Goal: Task Accomplishment & Management: Use online tool/utility

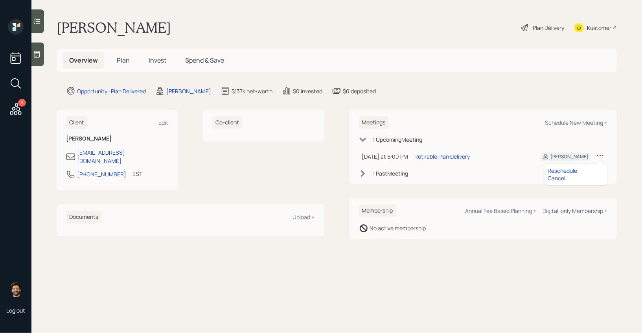
click at [557, 177] on div "Cancel" at bounding box center [576, 177] width 57 height 7
click at [573, 124] on div "Schedule New Meeting +" at bounding box center [576, 122] width 63 height 7
select select "f14b762f-c7c2-4b89-9227-8fa891345eea"
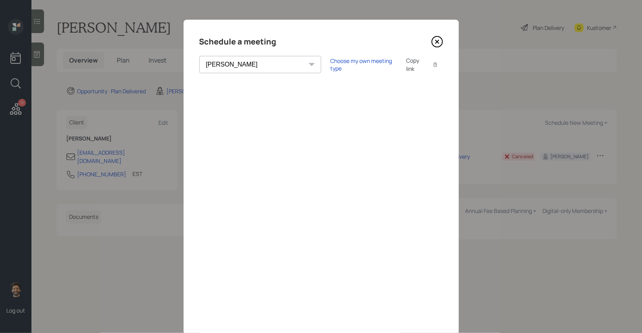
scroll to position [21, 0]
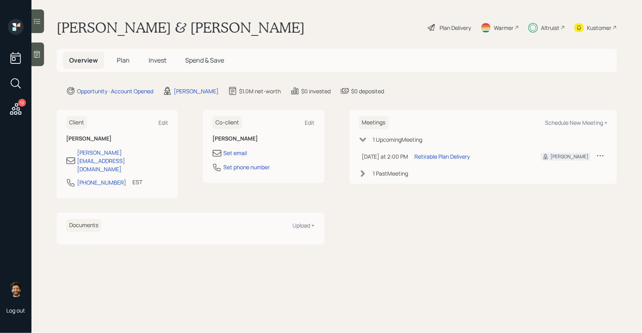
click at [125, 60] on span "Plan" at bounding box center [123, 60] width 13 height 9
